Goal: Information Seeking & Learning: Compare options

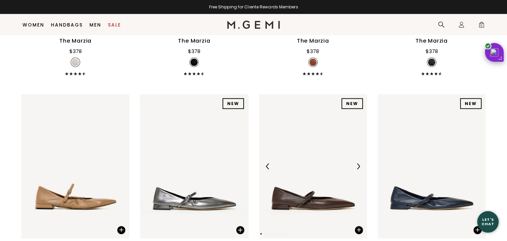
scroll to position [1594, 0]
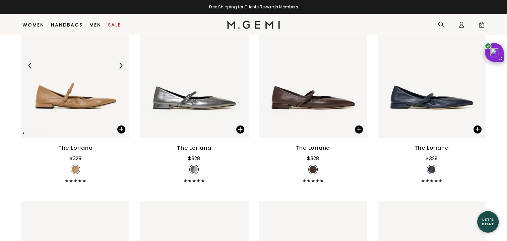
click at [122, 63] on img at bounding box center [121, 66] width 6 height 6
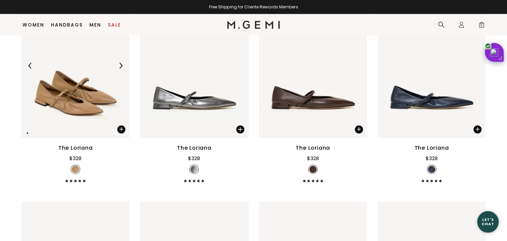
click at [122, 63] on img at bounding box center [121, 66] width 6 height 6
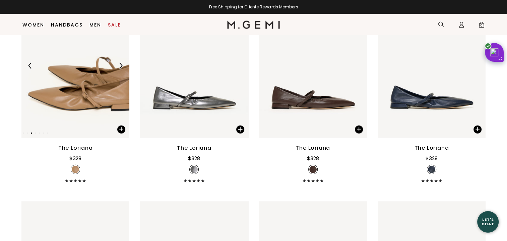
click at [122, 63] on img at bounding box center [121, 66] width 6 height 6
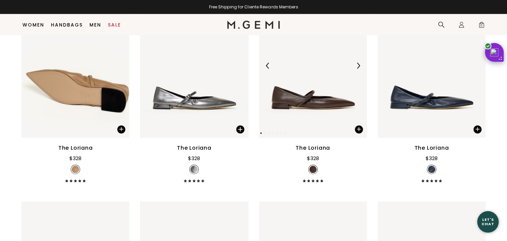
click at [359, 63] on img at bounding box center [358, 66] width 6 height 6
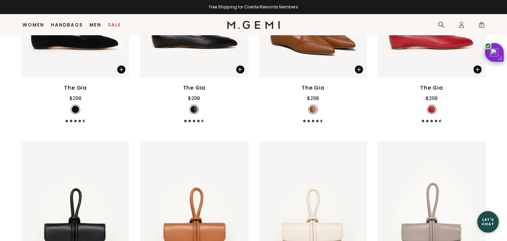
scroll to position [2600, 0]
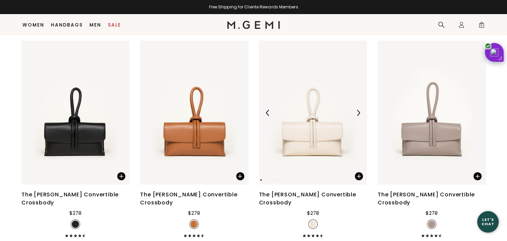
click at [357, 110] on img at bounding box center [358, 113] width 6 height 6
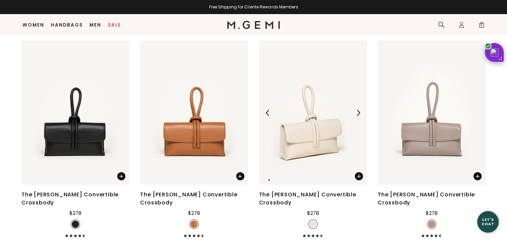
click at [357, 110] on img at bounding box center [358, 113] width 6 height 6
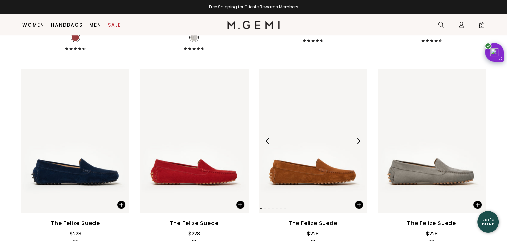
scroll to position [3203, 0]
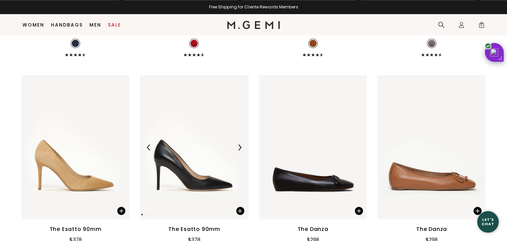
click at [238, 144] on img at bounding box center [240, 147] width 6 height 6
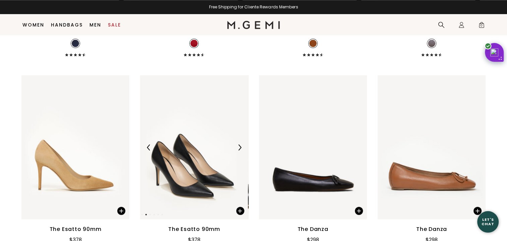
click at [238, 144] on img at bounding box center [240, 147] width 6 height 6
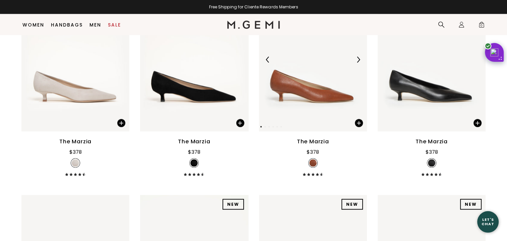
scroll to position [1594, 0]
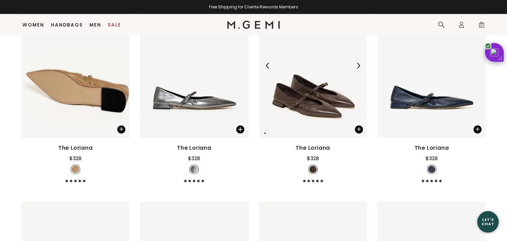
click at [317, 97] on img at bounding box center [313, 66] width 108 height 144
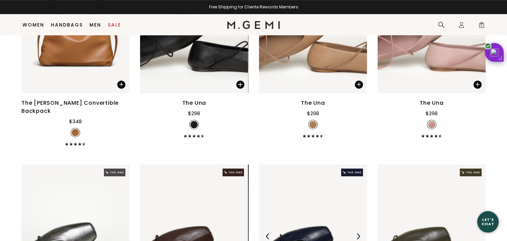
scroll to position [287, 0]
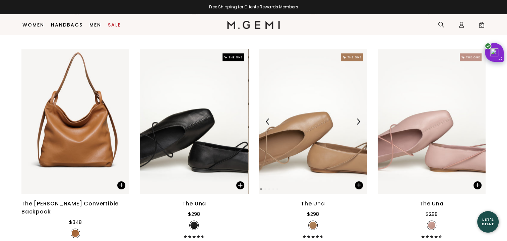
click at [291, 135] on img at bounding box center [313, 121] width 108 height 144
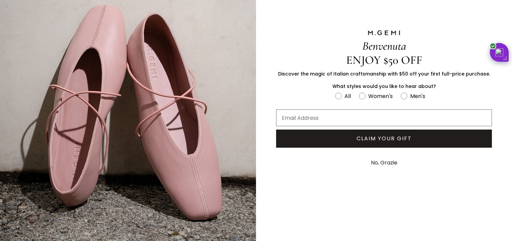
click at [384, 163] on button "No, Grazie" at bounding box center [384, 162] width 33 height 17
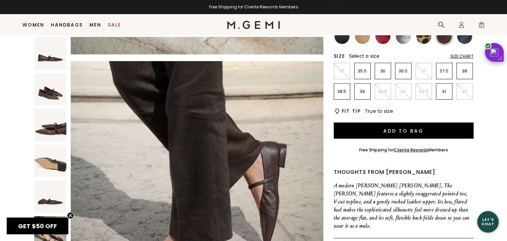
scroll to position [86, 0]
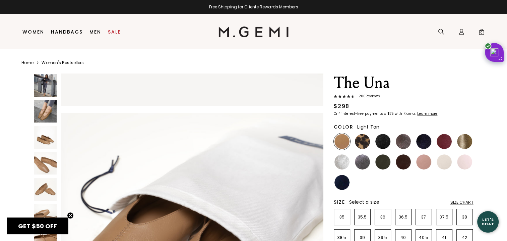
click at [48, 116] on img at bounding box center [45, 111] width 23 height 23
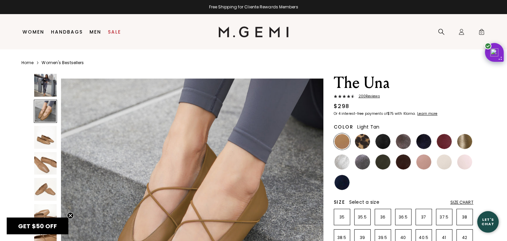
scroll to position [364, 0]
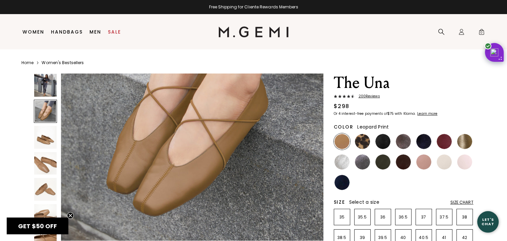
click at [359, 141] on img at bounding box center [362, 141] width 15 height 15
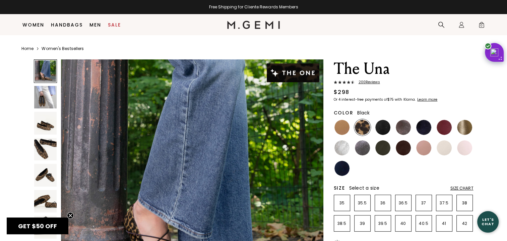
scroll to position [86, 0]
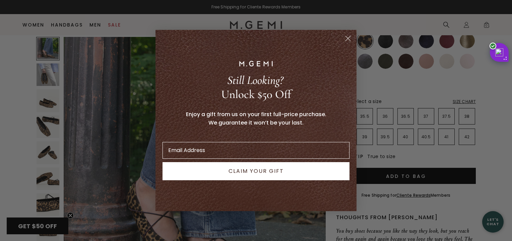
click at [350, 39] on circle "Close dialog" at bounding box center [348, 38] width 11 height 11
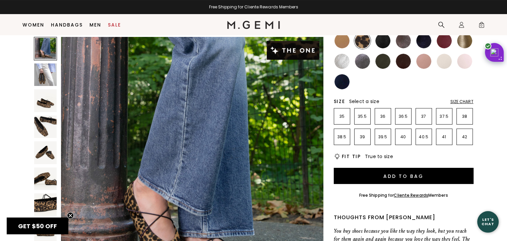
click at [386, 42] on img at bounding box center [382, 40] width 15 height 15
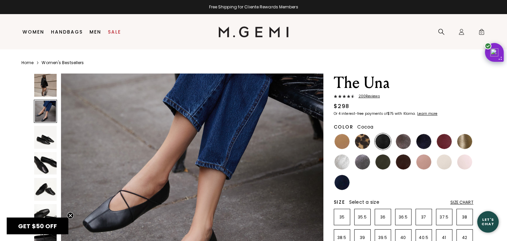
click at [403, 141] on img at bounding box center [403, 141] width 15 height 15
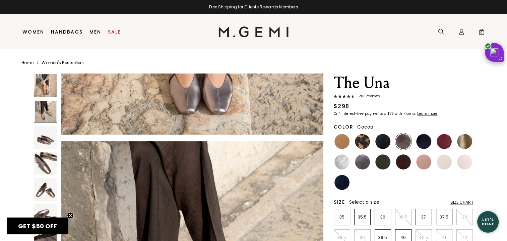
scroll to position [101, 0]
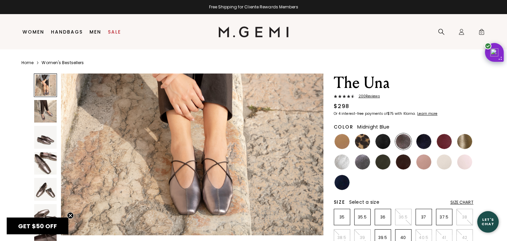
click at [426, 139] on img at bounding box center [423, 141] width 15 height 15
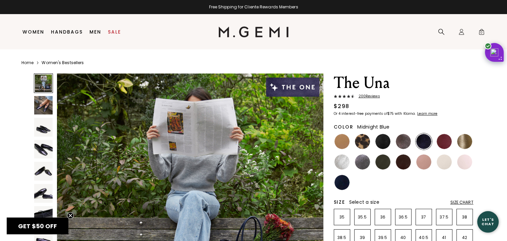
scroll to position [101, 0]
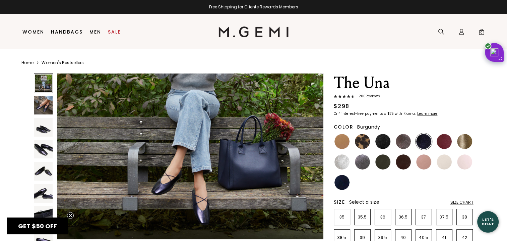
click at [443, 141] on img at bounding box center [444, 141] width 15 height 15
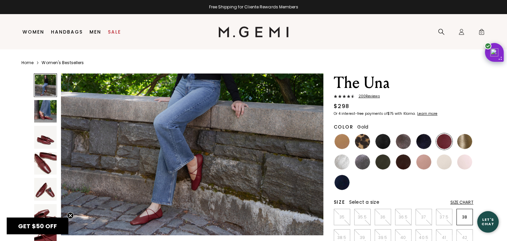
click at [466, 142] on img at bounding box center [464, 141] width 15 height 15
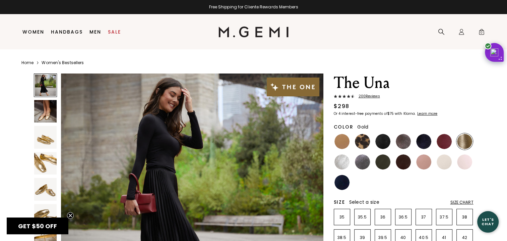
scroll to position [101, 0]
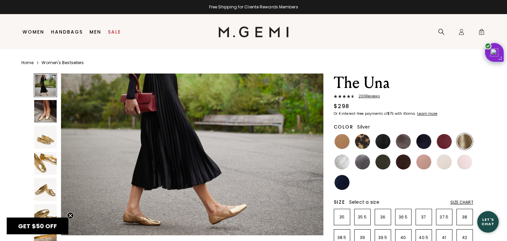
click at [344, 162] on img at bounding box center [341, 161] width 15 height 15
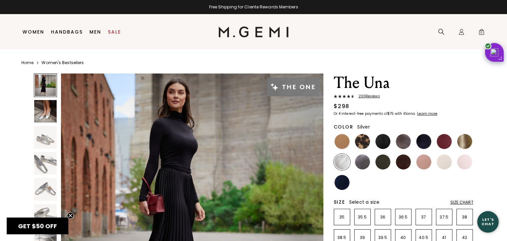
scroll to position [101, 0]
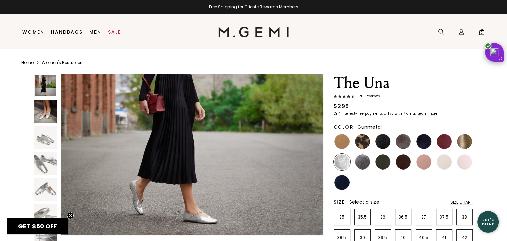
click at [366, 164] on img at bounding box center [362, 161] width 15 height 15
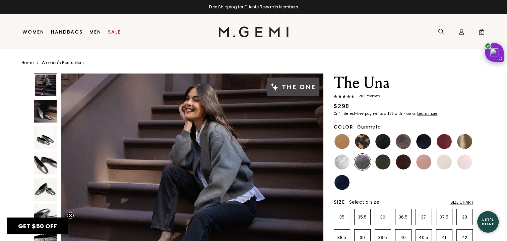
scroll to position [101, 0]
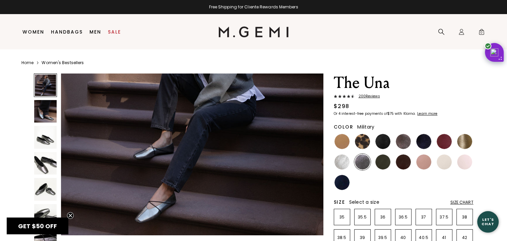
click at [382, 164] on img at bounding box center [382, 161] width 15 height 15
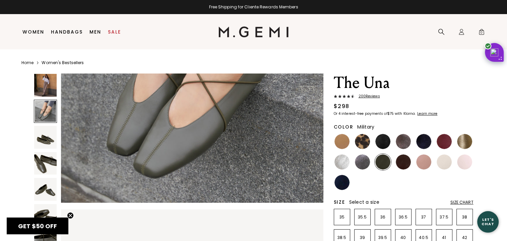
scroll to position [302, 0]
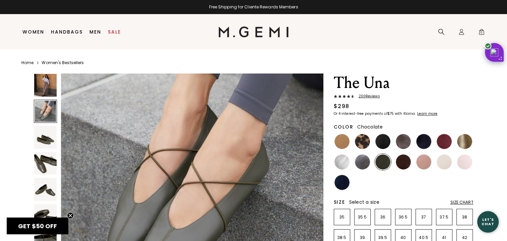
click at [402, 164] on img at bounding box center [403, 161] width 15 height 15
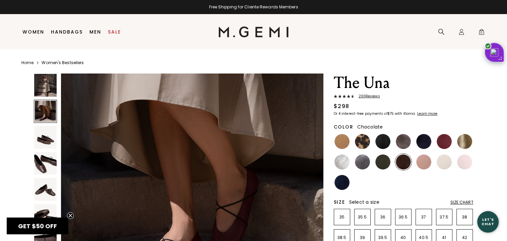
scroll to position [402, 0]
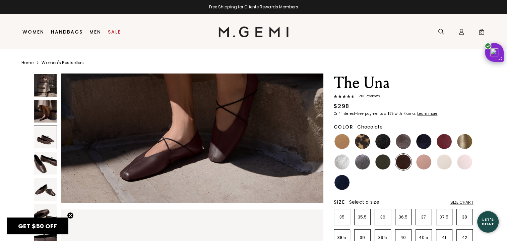
click at [45, 165] on img at bounding box center [45, 163] width 23 height 23
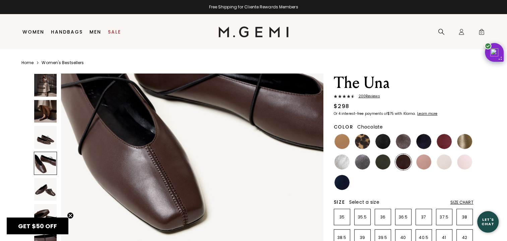
scroll to position [792, 0]
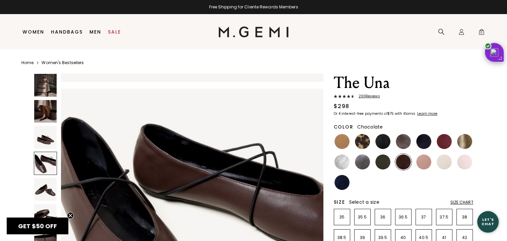
click at [49, 190] on img at bounding box center [45, 189] width 23 height 23
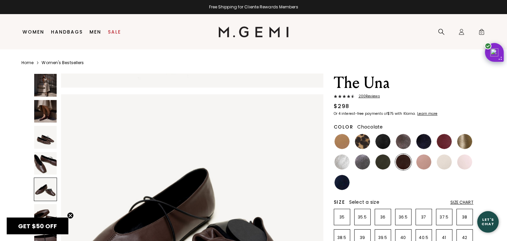
scroll to position [1156, 0]
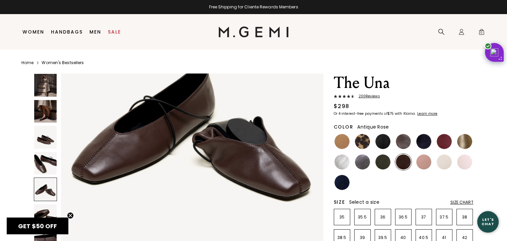
click at [422, 162] on img at bounding box center [423, 161] width 15 height 15
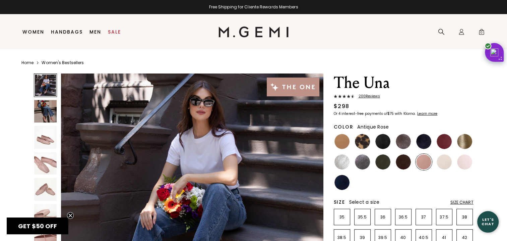
scroll to position [101, 0]
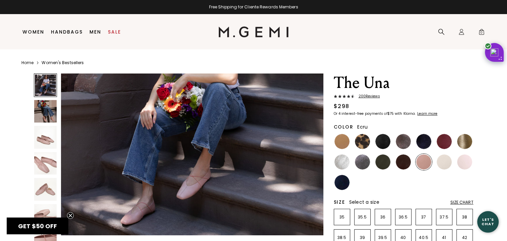
click at [448, 162] on img at bounding box center [444, 161] width 15 height 15
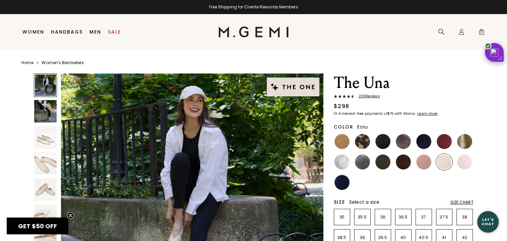
scroll to position [101, 0]
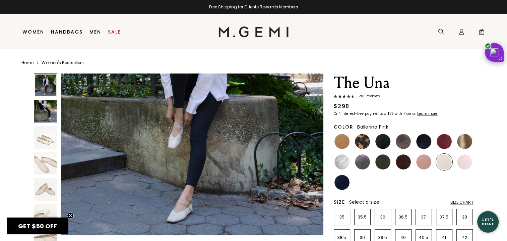
click at [463, 162] on img at bounding box center [464, 161] width 15 height 15
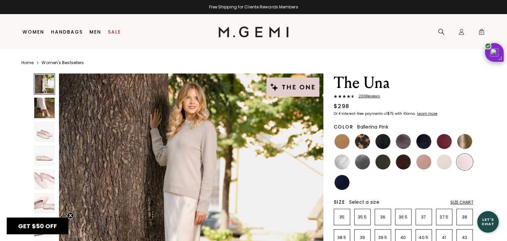
scroll to position [101, 0]
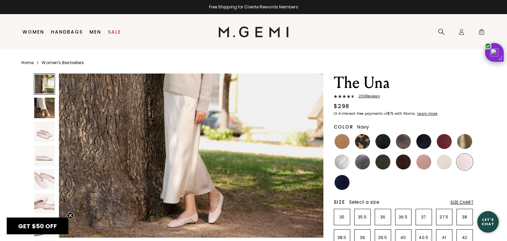
click at [343, 185] on img at bounding box center [341, 182] width 15 height 15
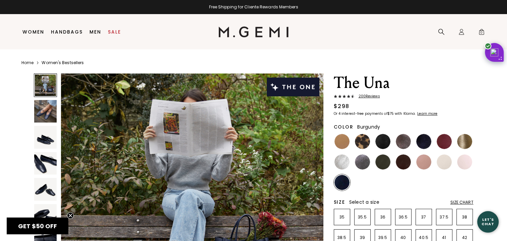
click at [449, 143] on img at bounding box center [444, 141] width 15 height 15
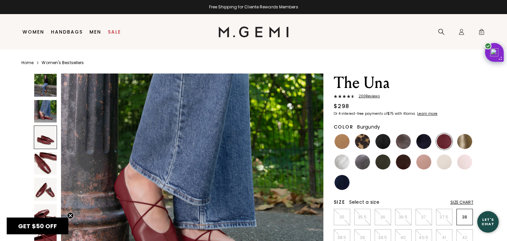
scroll to position [402, 0]
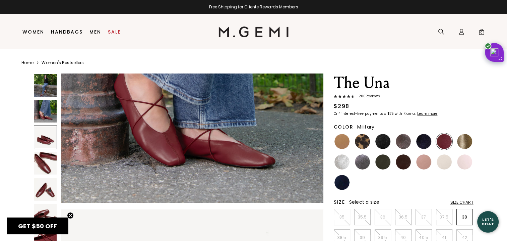
click at [383, 165] on img at bounding box center [382, 161] width 15 height 15
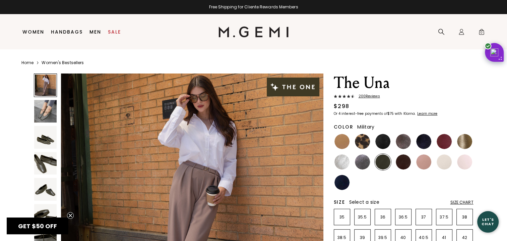
scroll to position [101, 0]
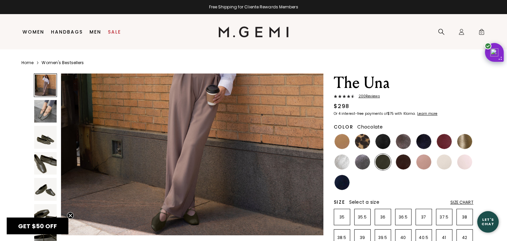
click at [407, 161] on img at bounding box center [403, 161] width 15 height 15
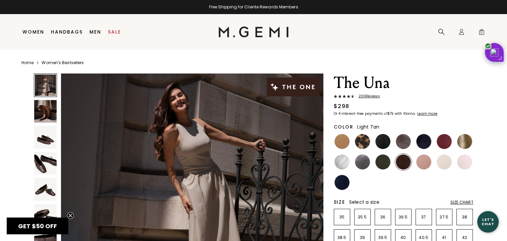
click at [341, 143] on img at bounding box center [341, 141] width 15 height 15
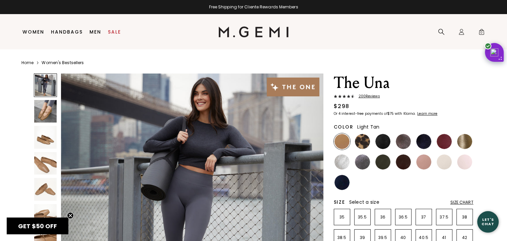
scroll to position [101, 0]
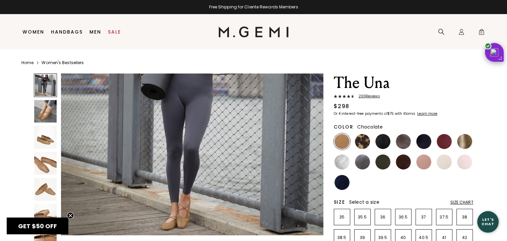
click at [401, 164] on img at bounding box center [403, 161] width 15 height 15
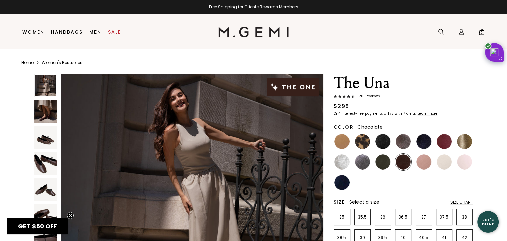
scroll to position [101, 0]
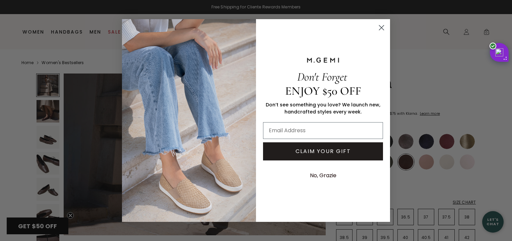
click at [383, 25] on icon "Close dialog" at bounding box center [381, 27] width 5 height 5
